Goal: Information Seeking & Learning: Learn about a topic

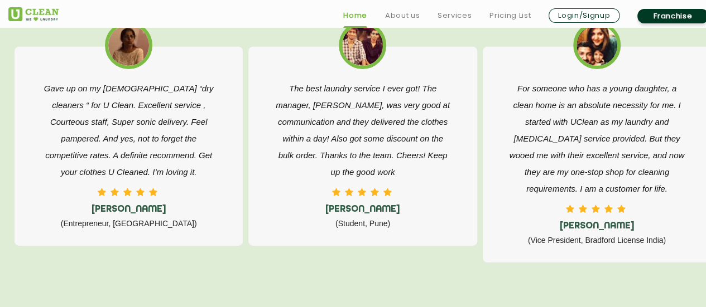
scroll to position [1801, 0]
click at [401, 18] on link "About us" at bounding box center [402, 15] width 35 height 13
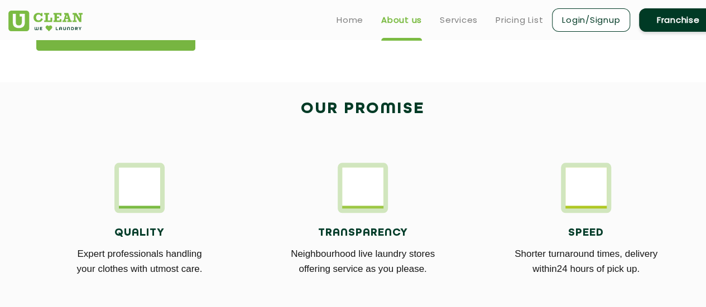
scroll to position [549, 0]
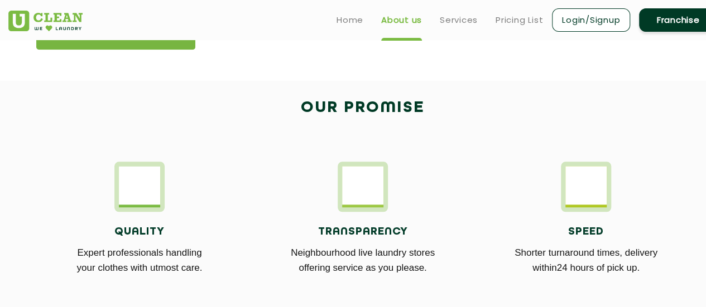
click at [606, 185] on div at bounding box center [586, 187] width 50 height 50
click at [372, 185] on img at bounding box center [362, 185] width 41 height 38
click at [154, 187] on img at bounding box center [139, 185] width 41 height 38
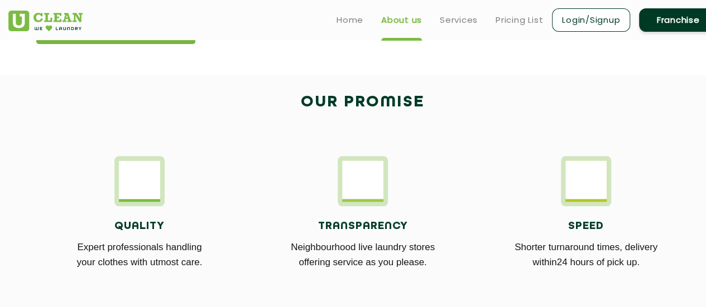
scroll to position [555, 0]
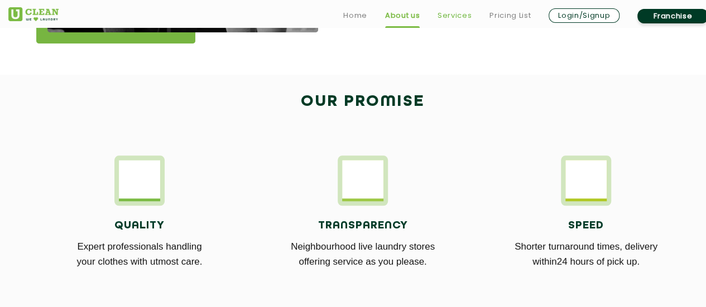
click at [454, 12] on link "Services" at bounding box center [454, 15] width 34 height 13
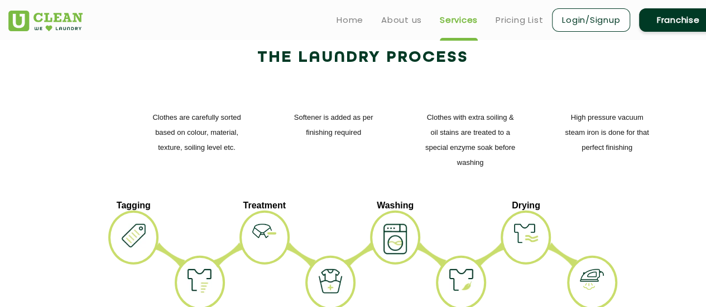
scroll to position [1338, 0]
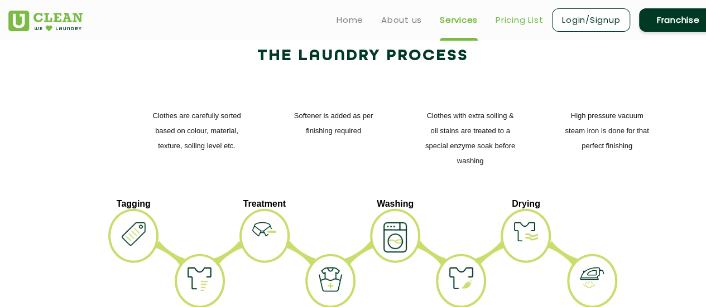
click at [521, 18] on link "Pricing List" at bounding box center [518, 19] width 47 height 13
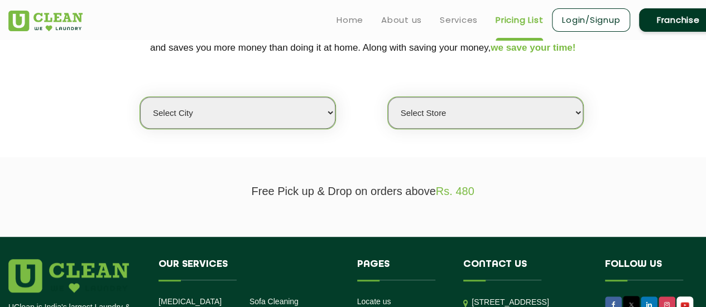
scroll to position [253, 0]
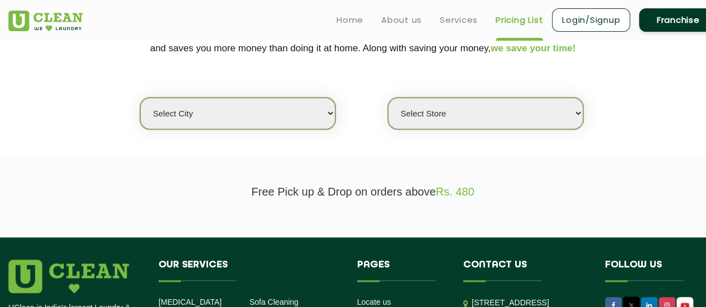
click at [292, 115] on select "Select city [GEOGRAPHIC_DATA] [GEOGRAPHIC_DATA] [GEOGRAPHIC_DATA] [GEOGRAPHIC_D…" at bounding box center [237, 114] width 195 height 32
click at [140, 98] on select "Select city [GEOGRAPHIC_DATA] [GEOGRAPHIC_DATA] [GEOGRAPHIC_DATA] [GEOGRAPHIC_D…" at bounding box center [237, 114] width 195 height 32
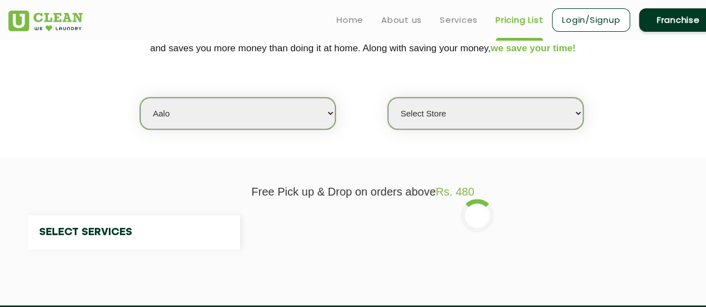
click at [293, 100] on select "Select city [GEOGRAPHIC_DATA] [GEOGRAPHIC_DATA] [GEOGRAPHIC_DATA] [GEOGRAPHIC_D…" at bounding box center [237, 114] width 195 height 32
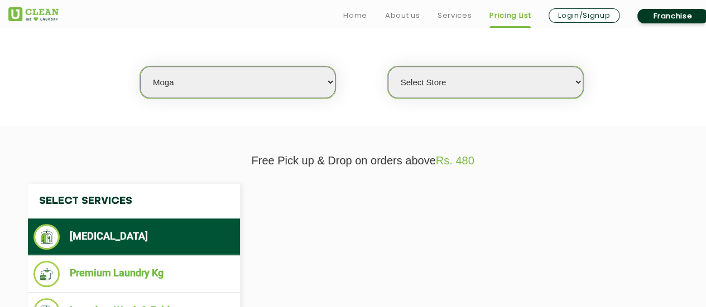
scroll to position [286, 0]
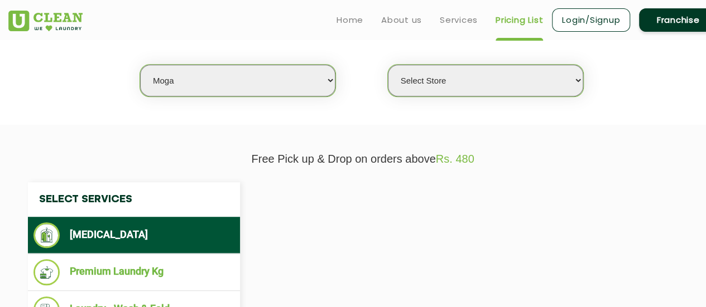
click at [265, 91] on select "Select city [GEOGRAPHIC_DATA] [GEOGRAPHIC_DATA] [GEOGRAPHIC_DATA] [GEOGRAPHIC_D…" at bounding box center [237, 81] width 195 height 32
click at [140, 65] on select "Select city [GEOGRAPHIC_DATA] [GEOGRAPHIC_DATA] [GEOGRAPHIC_DATA] [GEOGRAPHIC_D…" at bounding box center [237, 81] width 195 height 32
click at [489, 92] on select "Select Store" at bounding box center [485, 81] width 195 height 32
click at [252, 86] on select "Select city [GEOGRAPHIC_DATA] [GEOGRAPHIC_DATA] [GEOGRAPHIC_DATA] [GEOGRAPHIC_D…" at bounding box center [237, 81] width 195 height 32
select select "149"
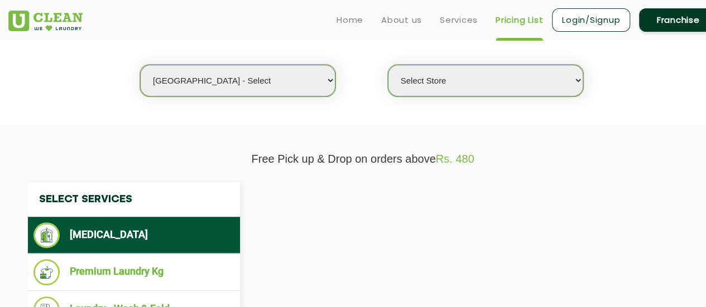
click at [140, 65] on select "Select city [GEOGRAPHIC_DATA] [GEOGRAPHIC_DATA] [GEOGRAPHIC_DATA] [GEOGRAPHIC_D…" at bounding box center [237, 81] width 195 height 32
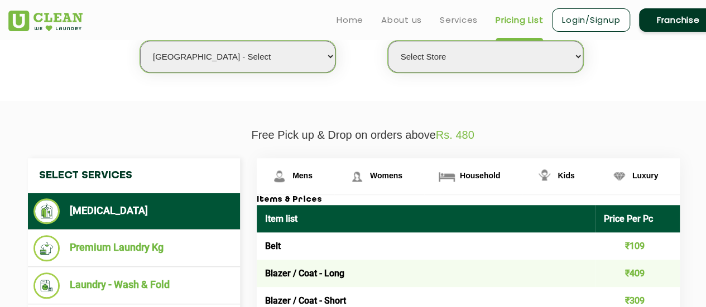
scroll to position [309, 0]
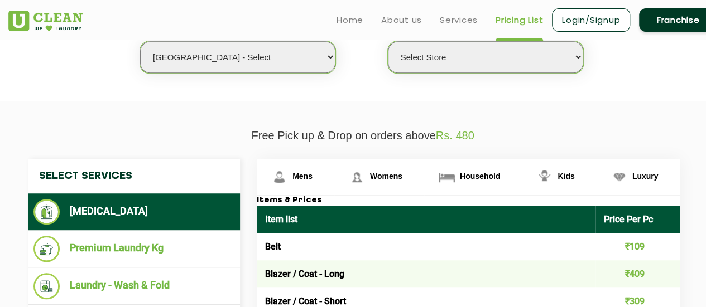
click at [504, 62] on select "Select Store UClean Select Bandra" at bounding box center [485, 57] width 195 height 32
click at [388, 41] on select "Select Store UClean Select Bandra" at bounding box center [485, 57] width 195 height 32
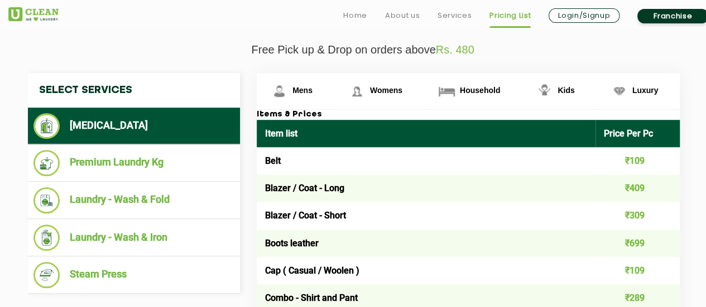
scroll to position [395, 0]
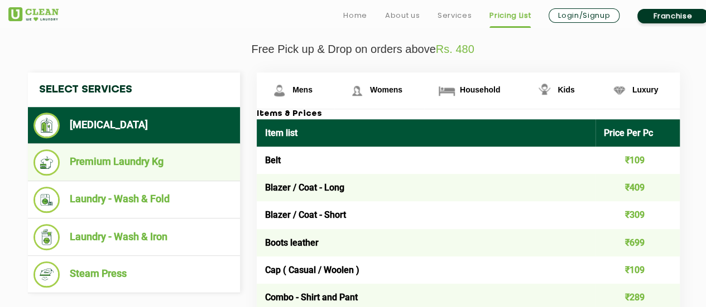
click at [146, 166] on li "Premium Laundry Kg" at bounding box center [133, 162] width 201 height 26
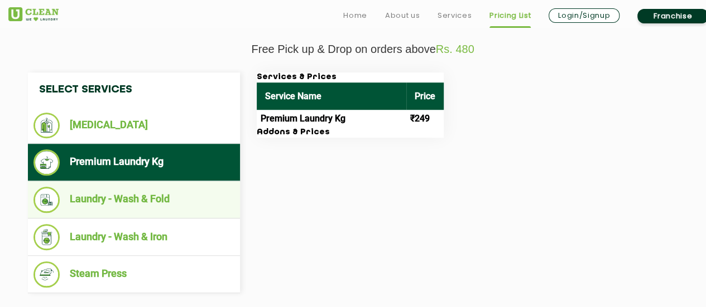
click at [149, 200] on li "Laundry - Wash & Fold" at bounding box center [133, 200] width 201 height 26
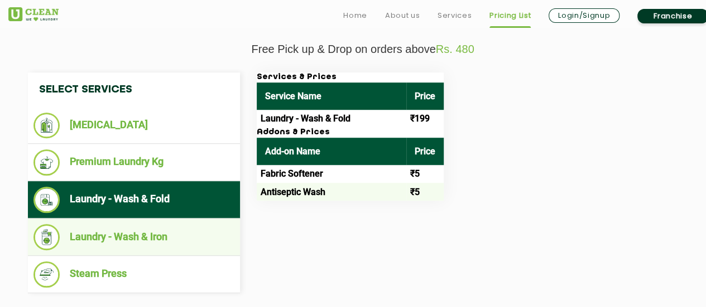
click at [153, 231] on li "Laundry - Wash & Iron" at bounding box center [133, 237] width 201 height 26
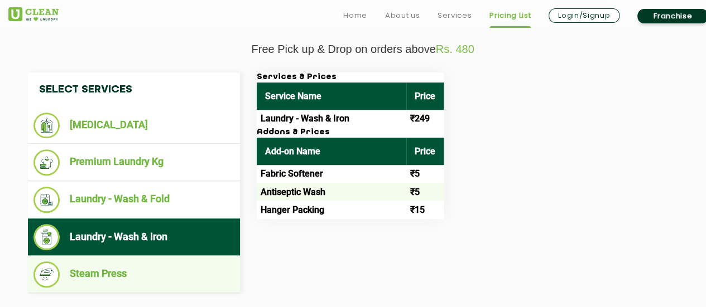
click at [146, 273] on li "Steam Press" at bounding box center [133, 275] width 201 height 26
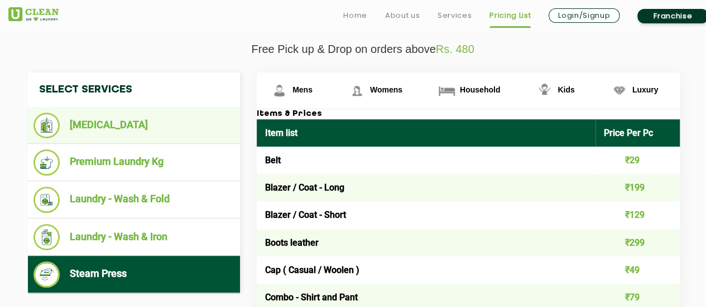
click at [152, 128] on li "[MEDICAL_DATA]" at bounding box center [133, 126] width 201 height 26
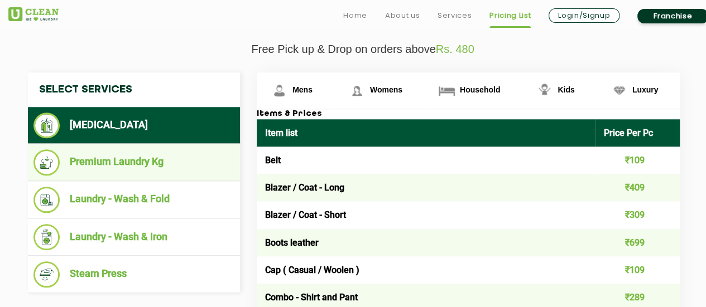
click at [202, 162] on li "Premium Laundry Kg" at bounding box center [133, 162] width 201 height 26
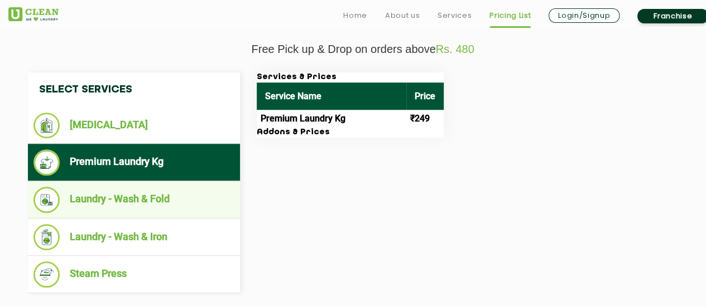
click at [196, 205] on li "Laundry - Wash & Fold" at bounding box center [133, 200] width 201 height 26
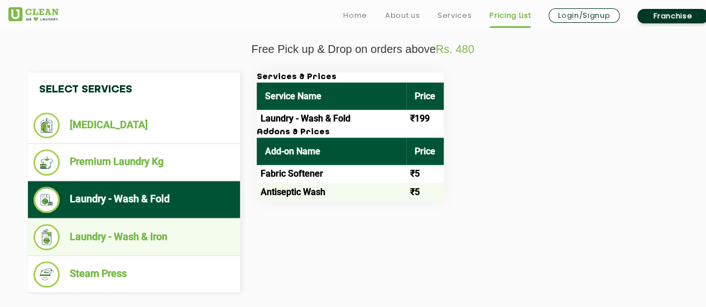
click at [190, 232] on li "Laundry - Wash & Iron" at bounding box center [133, 237] width 201 height 26
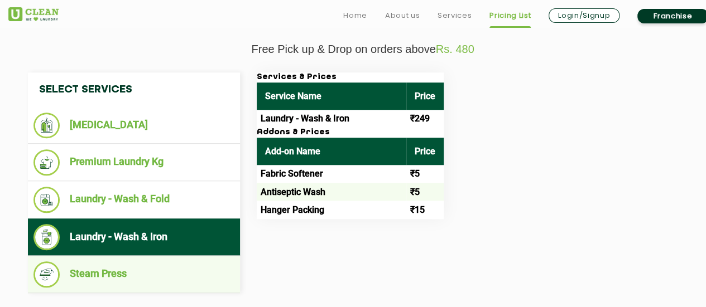
click at [185, 265] on li "Steam Press" at bounding box center [133, 275] width 201 height 26
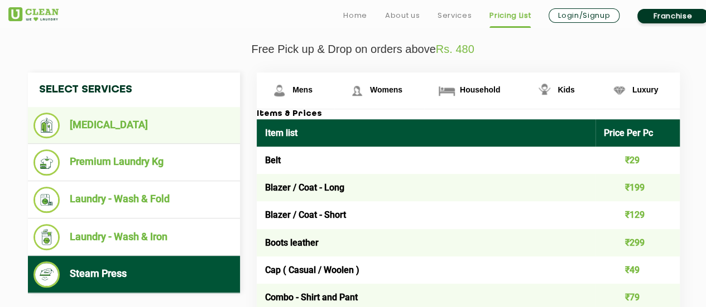
click at [164, 121] on li "[MEDICAL_DATA]" at bounding box center [133, 126] width 201 height 26
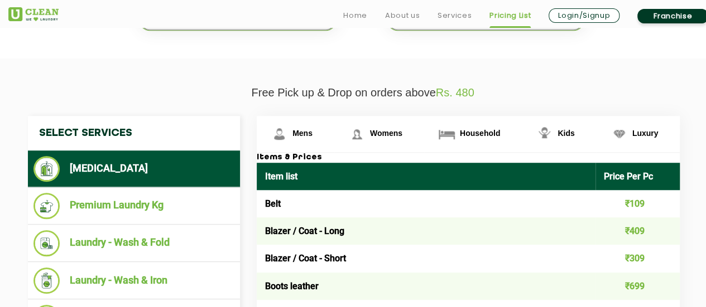
scroll to position [398, 0]
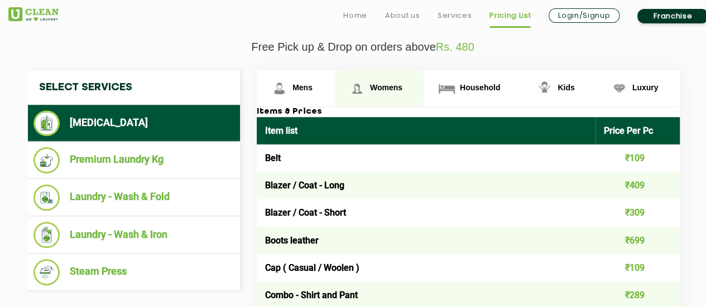
click at [404, 90] on link "Womens" at bounding box center [379, 88] width 90 height 36
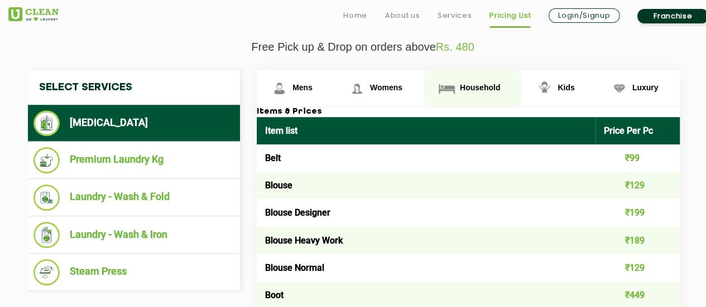
click at [468, 79] on link "Household" at bounding box center [473, 88] width 98 height 36
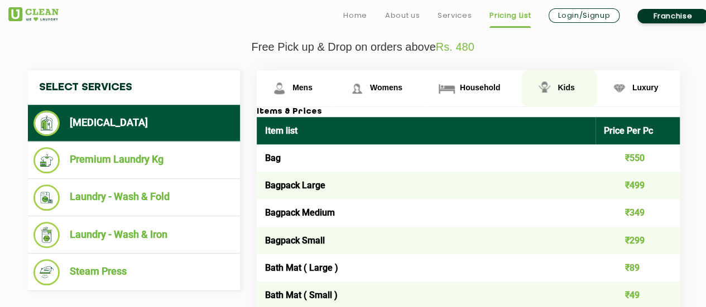
click at [559, 91] on link "Kids" at bounding box center [559, 88] width 74 height 36
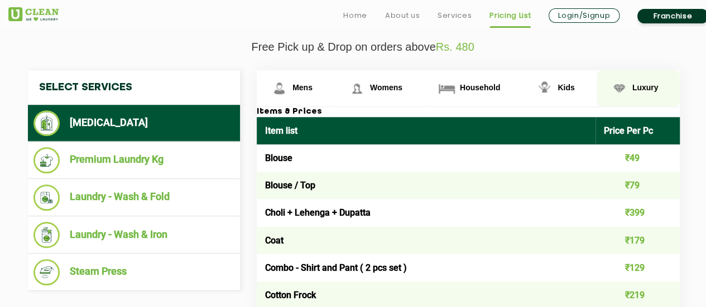
click at [658, 95] on link "Luxury" at bounding box center [638, 88] width 84 height 36
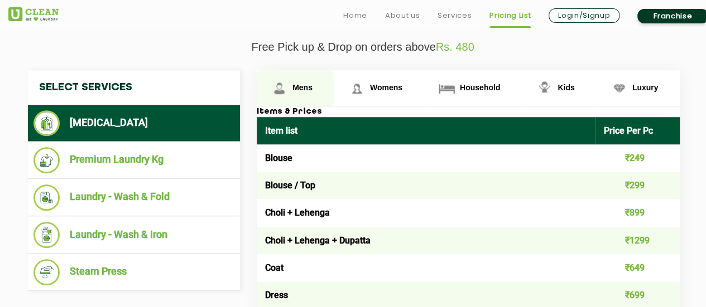
click at [301, 93] on link "Mens" at bounding box center [296, 88] width 78 height 36
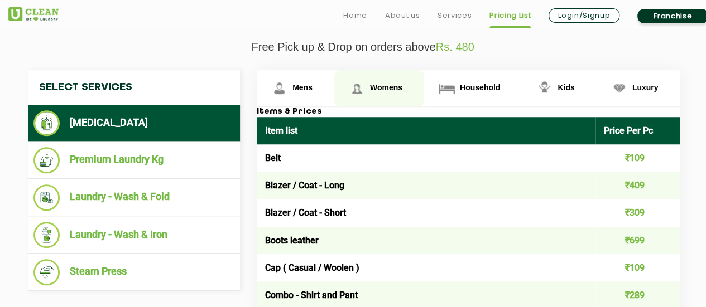
click at [379, 88] on span "Womens" at bounding box center [386, 87] width 32 height 9
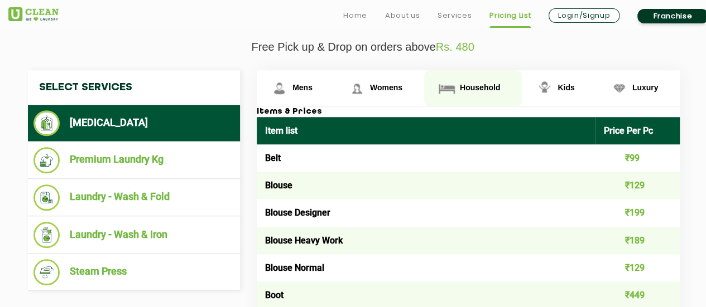
click at [480, 90] on link "Household" at bounding box center [473, 88] width 98 height 36
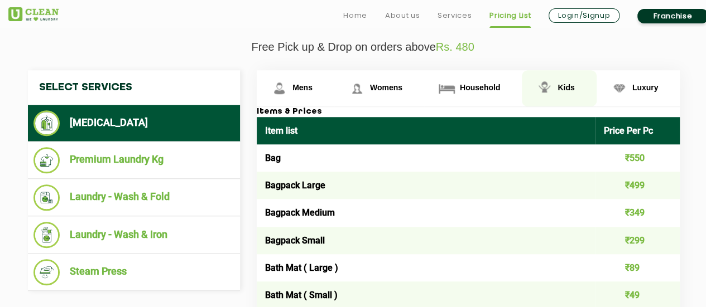
click at [585, 96] on link "Kids" at bounding box center [559, 88] width 74 height 36
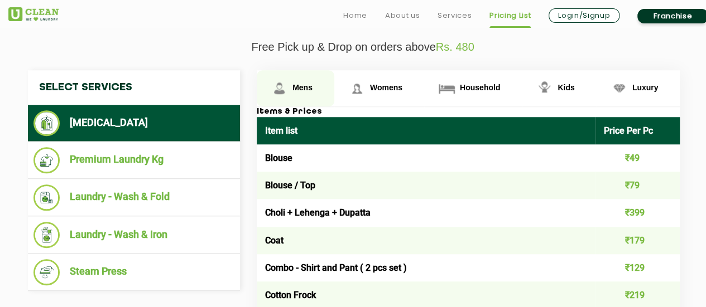
click at [293, 76] on link "Mens" at bounding box center [296, 88] width 78 height 36
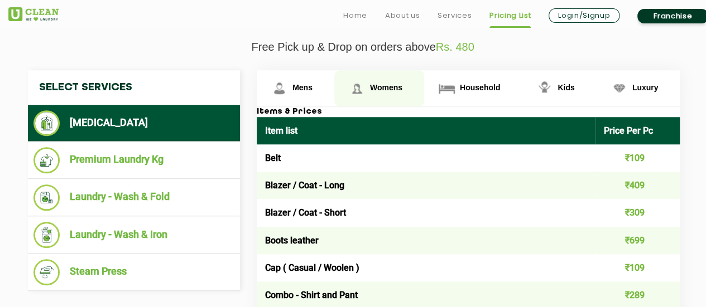
click at [377, 88] on span "Womens" at bounding box center [386, 87] width 32 height 9
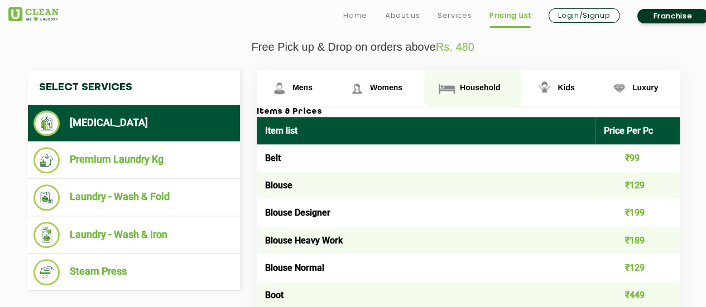
click at [460, 89] on span "Household" at bounding box center [480, 87] width 40 height 9
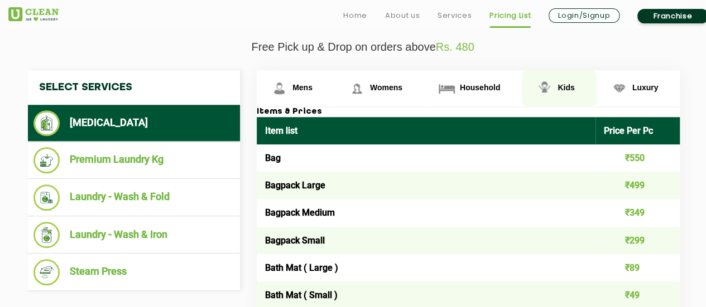
click at [566, 83] on span "Kids" at bounding box center [565, 87] width 17 height 9
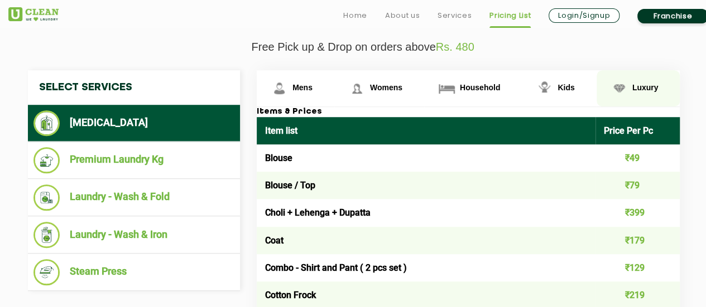
click at [638, 100] on link "Luxury" at bounding box center [638, 88] width 84 height 36
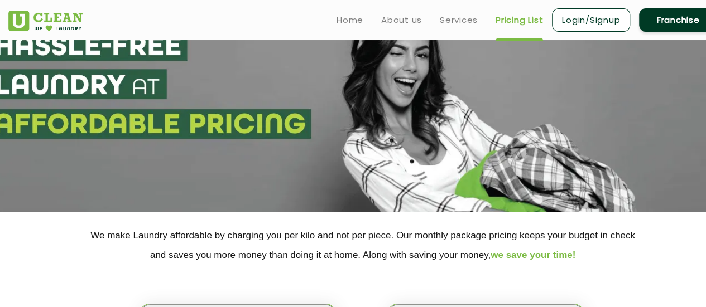
scroll to position [36, 0]
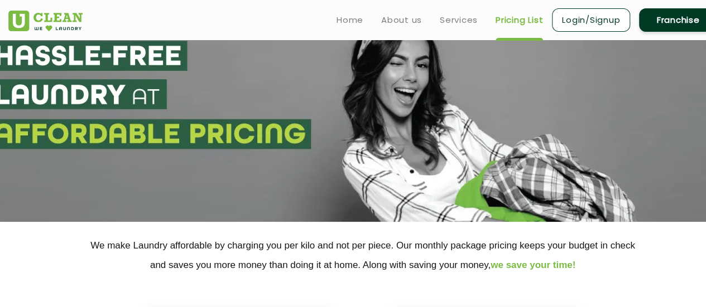
select select "0"
